Goal: Information Seeking & Learning: Learn about a topic

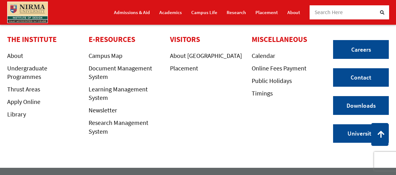
scroll to position [1605, 0]
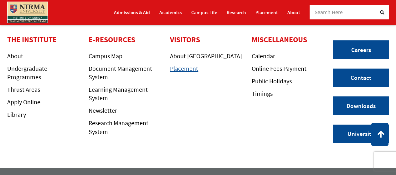
click at [180, 72] on link "Placement" at bounding box center [184, 68] width 28 height 8
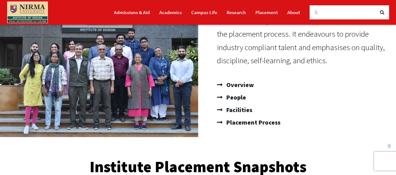
scroll to position [120, 0]
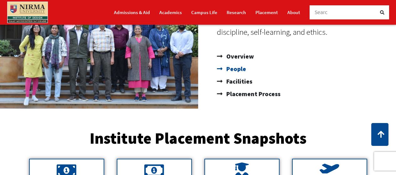
click at [223, 68] on icon at bounding box center [221, 69] width 8 height 6
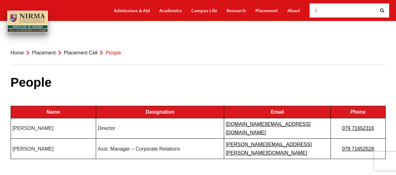
drag, startPoint x: 15, startPoint y: 136, endPoint x: 0, endPoint y: 135, distance: 14.8
click at [0, 135] on section "People Name Designation Email Phone [PERSON_NAME] Director [DOMAIN_NAME][EMAIL_…" at bounding box center [198, 115] width 396 height 112
drag, startPoint x: 39, startPoint y: 134, endPoint x: 16, endPoint y: 132, distance: 23.2
click at [16, 138] on td "[PERSON_NAME]" at bounding box center [53, 148] width 85 height 20
click at [33, 138] on td "[PERSON_NAME]" at bounding box center [53, 148] width 85 height 20
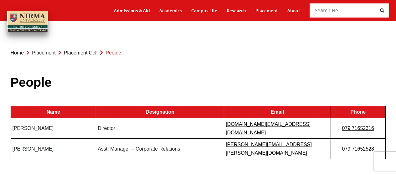
click at [47, 138] on td "Ms Harjeet Kaur" at bounding box center [53, 148] width 85 height 20
click at [351, 146] on link "079 71652528" at bounding box center [358, 148] width 32 height 5
drag, startPoint x: 379, startPoint y: 133, endPoint x: 333, endPoint y: 137, distance: 47.1
click at [333, 138] on td "079 71652528" at bounding box center [357, 148] width 55 height 20
drag, startPoint x: 226, startPoint y: 60, endPoint x: 37, endPoint y: 18, distance: 193.5
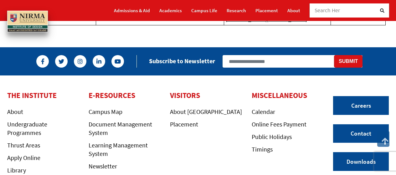
scroll to position [6, 0]
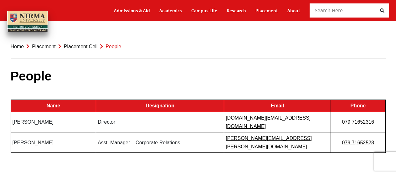
drag, startPoint x: 352, startPoint y: 130, endPoint x: 312, endPoint y: 84, distance: 61.4
click at [351, 140] on link "079 71652528" at bounding box center [358, 142] width 32 height 5
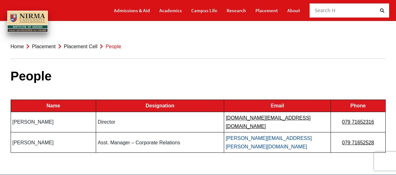
click at [256, 135] on link "harjeet.kaur@nirmauni.ac.in" at bounding box center [269, 142] width 86 height 14
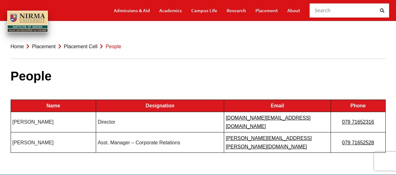
drag, startPoint x: 267, startPoint y: 130, endPoint x: 272, endPoint y: 82, distance: 48.7
click at [272, 82] on div "People Name Designation Email Phone Prof Sangita Shroff Director director.id@ni…" at bounding box center [198, 109] width 375 height 112
click at [172, 12] on link "Academics" at bounding box center [170, 10] width 23 height 11
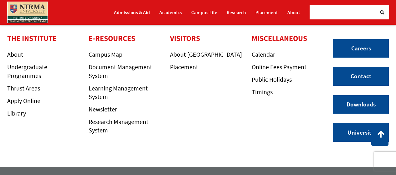
scroll to position [699, 0]
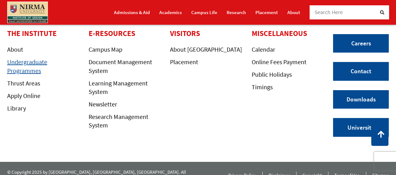
click at [13, 71] on link "Undergraduate Programmes" at bounding box center [27, 66] width 40 height 16
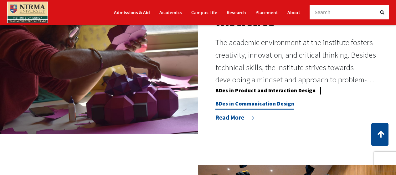
scroll to position [485, 0]
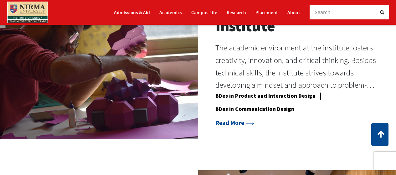
drag, startPoint x: 325, startPoint y: 114, endPoint x: 228, endPoint y: 56, distance: 112.7
click at [228, 56] on div "Academics at the Institute The academic environment at the institute fosters cr…" at bounding box center [297, 63] width 164 height 130
click at [240, 122] on link "Read More" at bounding box center [234, 123] width 39 height 8
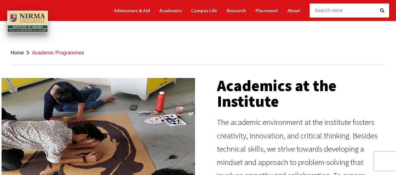
scroll to position [156, 0]
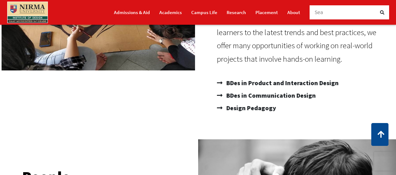
drag, startPoint x: 302, startPoint y: 114, endPoint x: 229, endPoint y: 74, distance: 83.0
click at [229, 74] on div "Academics at the Institute The academic environment at the institute fosters cr…" at bounding box center [303, 17] width 179 height 199
drag, startPoint x: 225, startPoint y: 80, endPoint x: 271, endPoint y: 115, distance: 57.8
click at [271, 115] on div "Academics at the Institute The academic environment at the institute fosters cr…" at bounding box center [303, 17] width 179 height 199
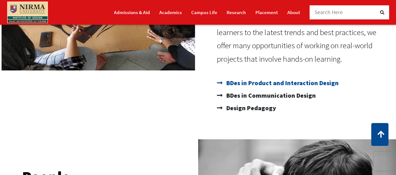
click at [272, 85] on span "BDes in Product and Interaction Design" at bounding box center [282, 83] width 114 height 13
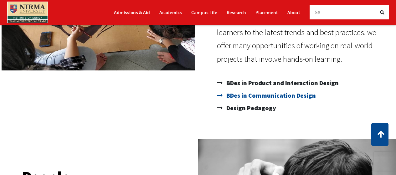
click at [251, 95] on span "BDes in Communication Design" at bounding box center [270, 95] width 91 height 13
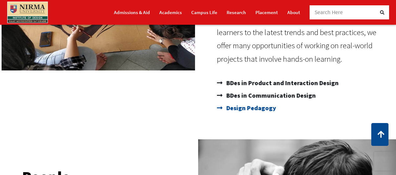
click at [262, 109] on span "Design Pedagogy" at bounding box center [250, 108] width 51 height 13
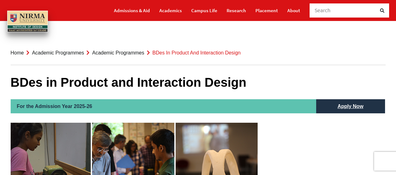
drag, startPoint x: 191, startPoint y: 88, endPoint x: 128, endPoint y: 77, distance: 64.1
click at [128, 77] on h1 "BDes in Product and Interaction Design" at bounding box center [198, 82] width 375 height 15
drag, startPoint x: 164, startPoint y: 79, endPoint x: 115, endPoint y: 74, distance: 49.0
click at [106, 50] on link "Academic Programmes" at bounding box center [118, 52] width 52 height 5
